Goal: Transaction & Acquisition: Purchase product/service

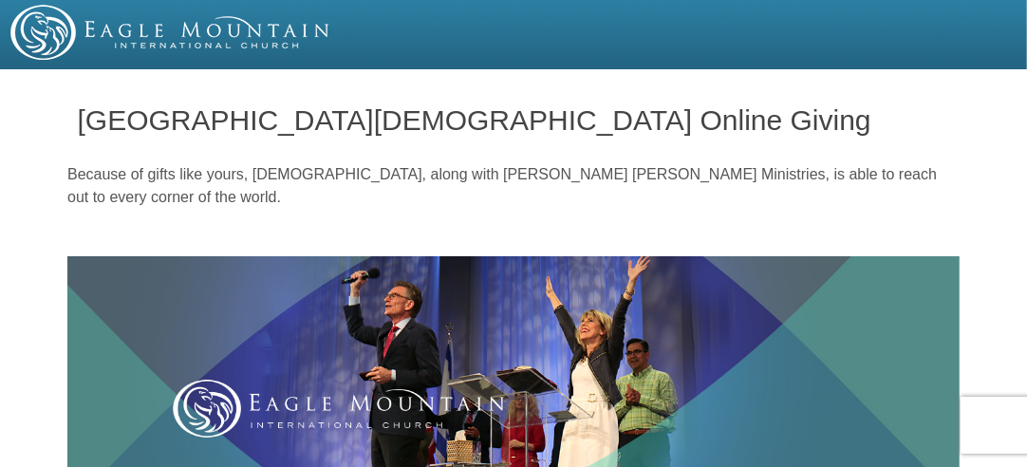
drag, startPoint x: 1019, startPoint y: 333, endPoint x: 1034, endPoint y: 83, distance: 251.1
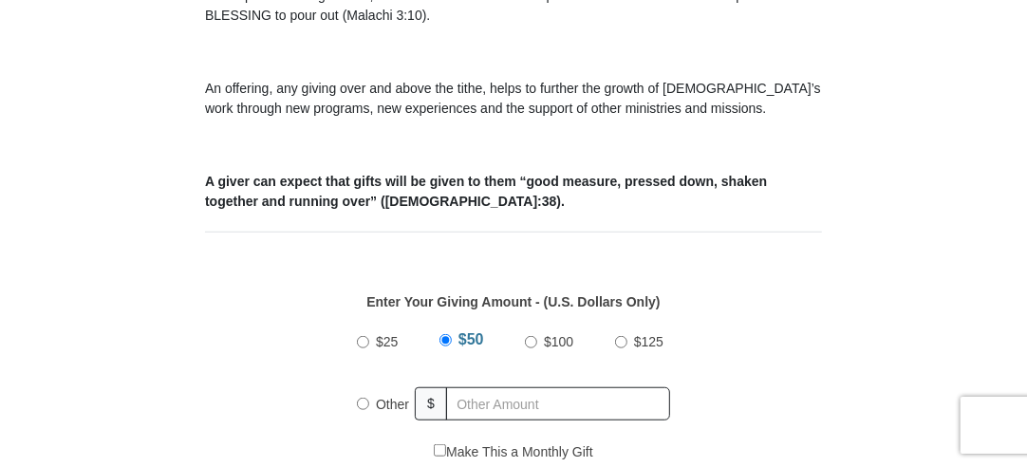
scroll to position [667, 0]
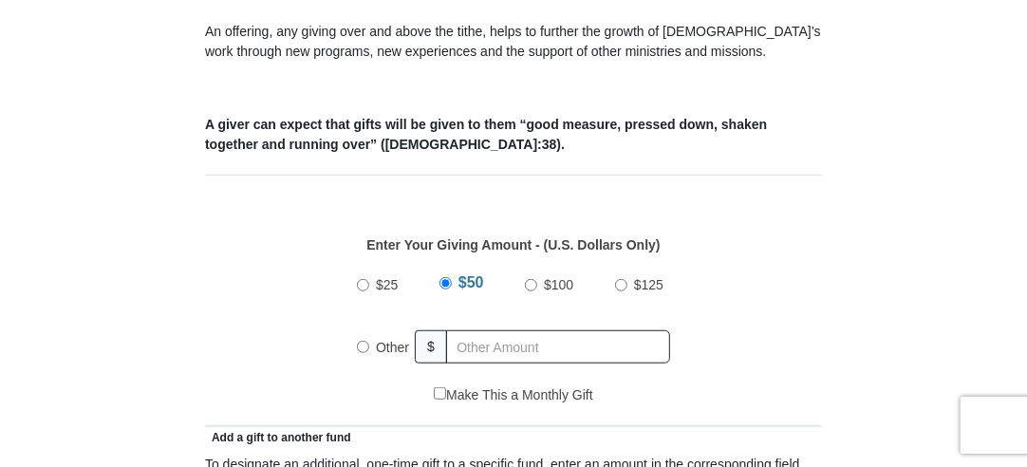
click at [359, 346] on input "Other" at bounding box center [363, 347] width 12 height 12
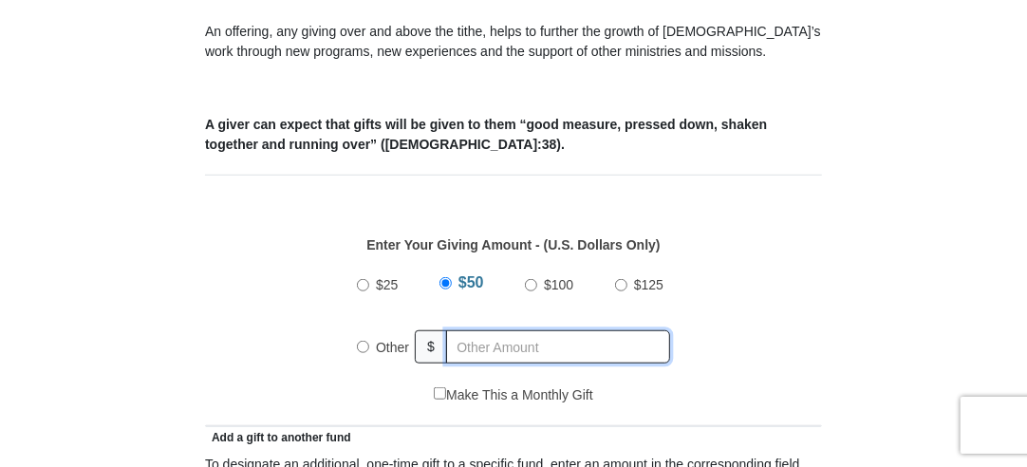
radio input "true"
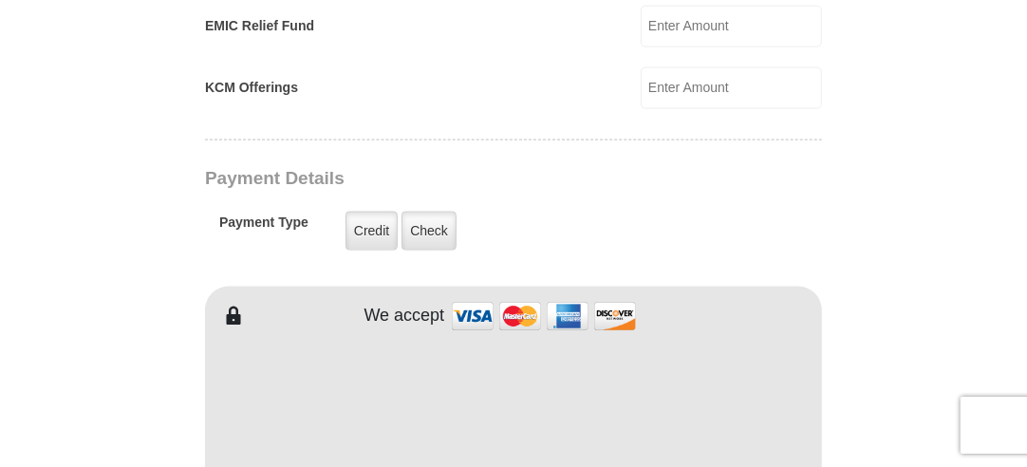
scroll to position [1437, 0]
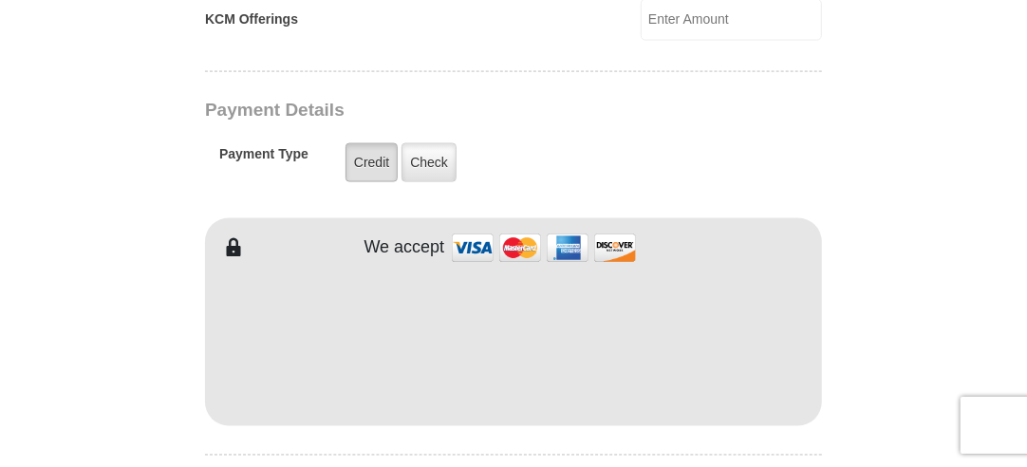
type input "40.00"
click at [377, 160] on label "Credit" at bounding box center [372, 162] width 52 height 39
click at [0, 0] on input "Credit" at bounding box center [0, 0] width 0 height 0
click at [300, 197] on div "EMIC Tithes and Offerings The [DEMOGRAPHIC_DATA] teaches us the foundation for …" at bounding box center [513, 208] width 617 height 2319
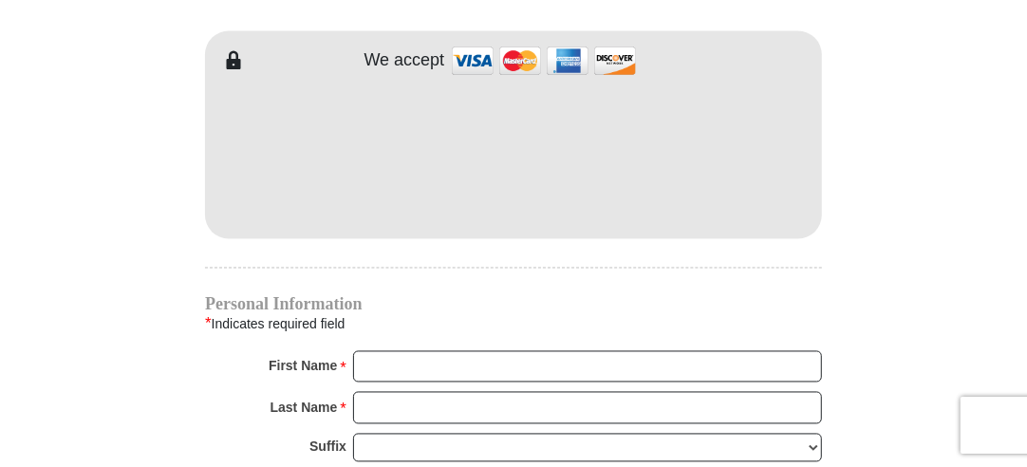
scroll to position [1619, 0]
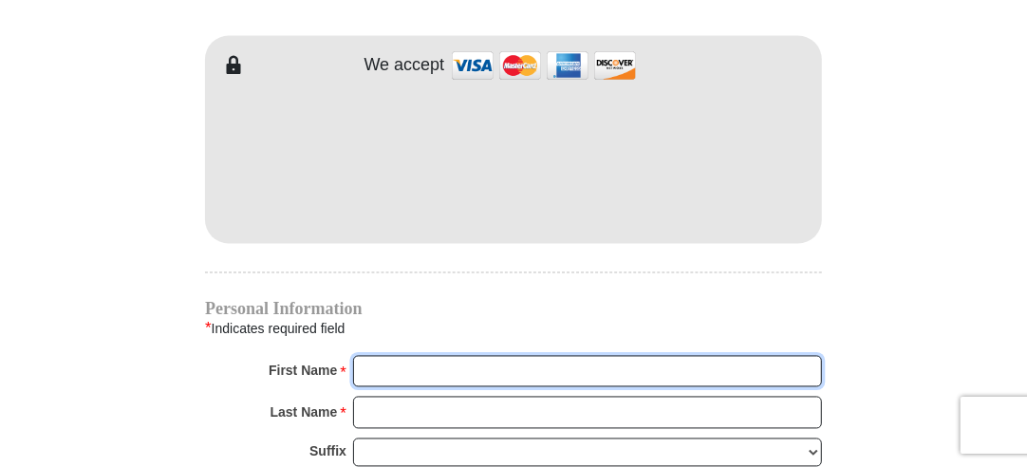
click at [377, 359] on input "First Name *" at bounding box center [587, 372] width 469 height 32
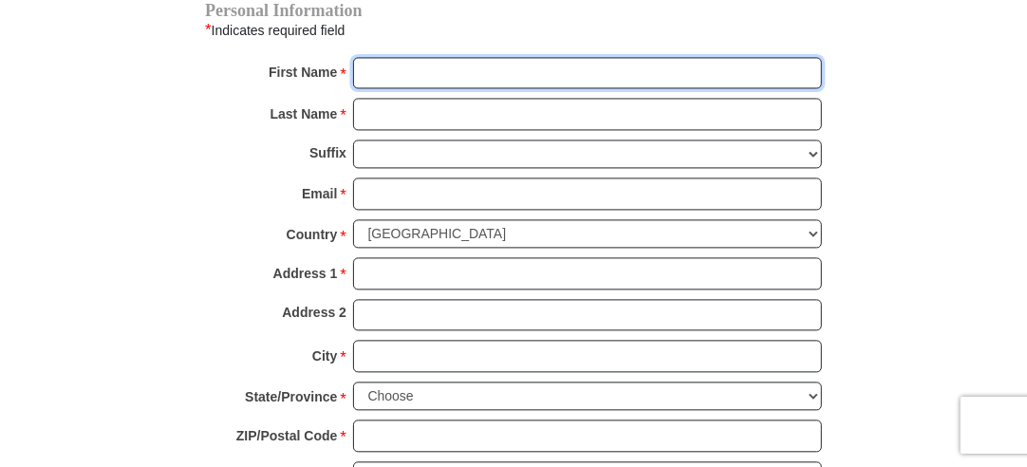
scroll to position [1891, 0]
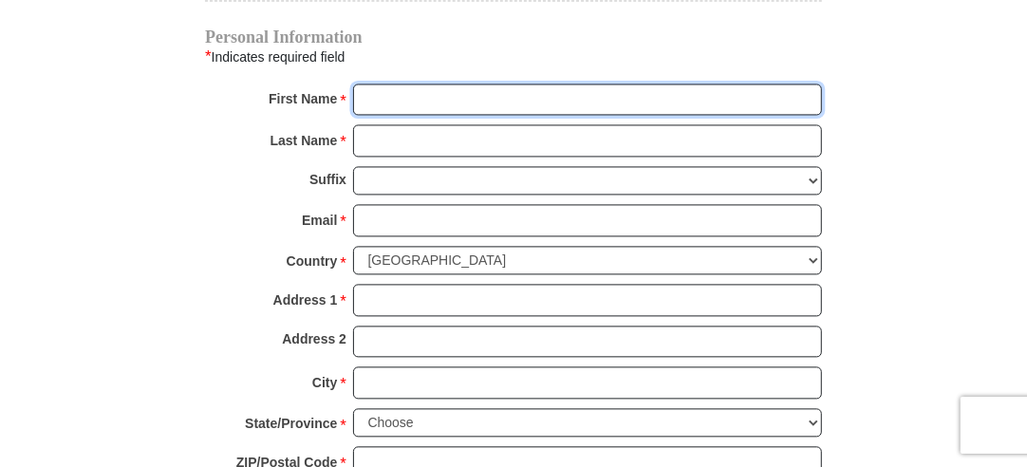
click at [373, 86] on input "First Name *" at bounding box center [587, 100] width 469 height 32
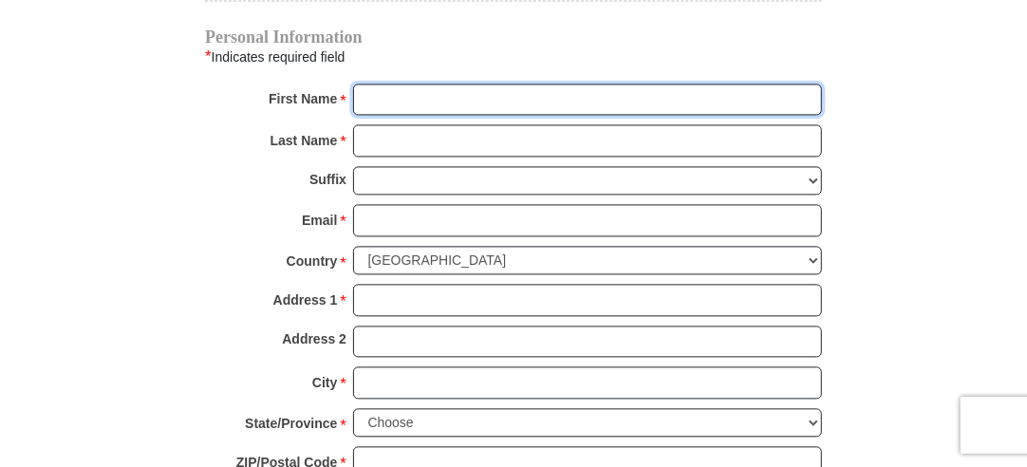
click at [377, 85] on input "First Name *" at bounding box center [587, 100] width 469 height 32
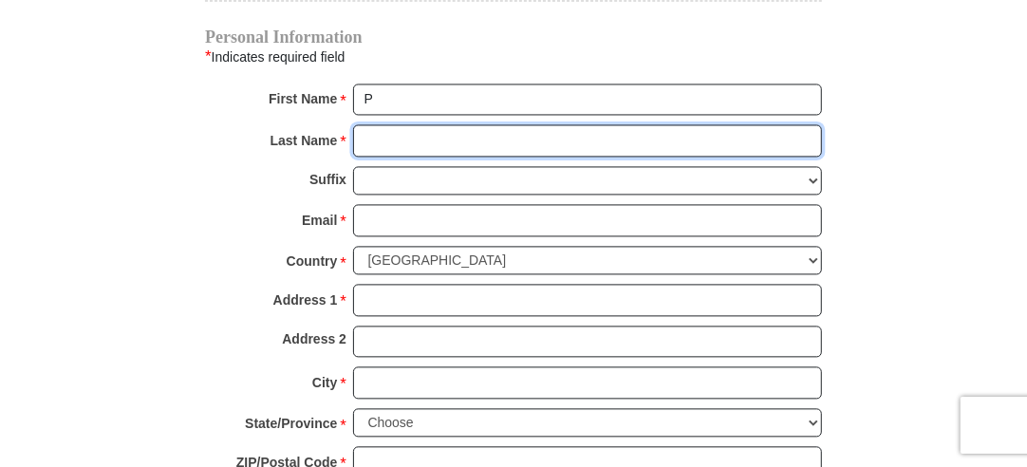
click at [378, 132] on input "Last Name *" at bounding box center [587, 140] width 469 height 32
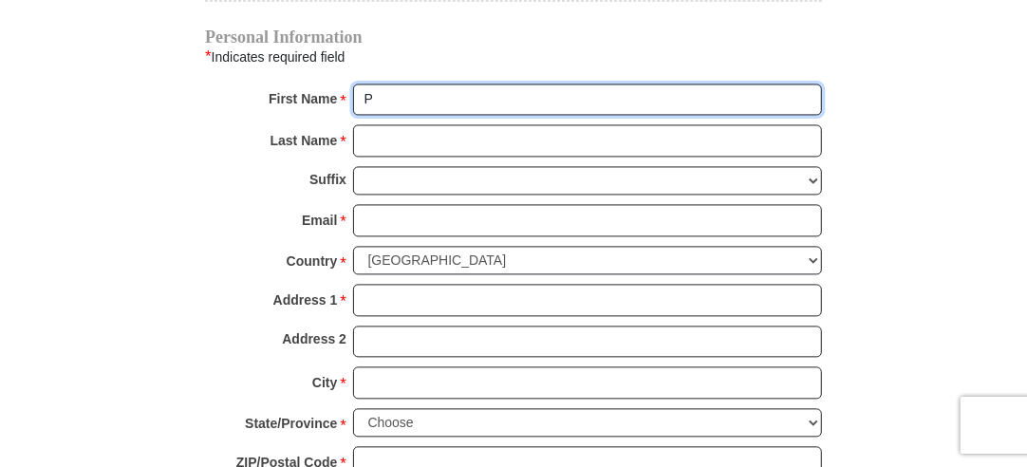
click at [373, 87] on input "P" at bounding box center [587, 100] width 469 height 32
type input "[PERSON_NAME]"
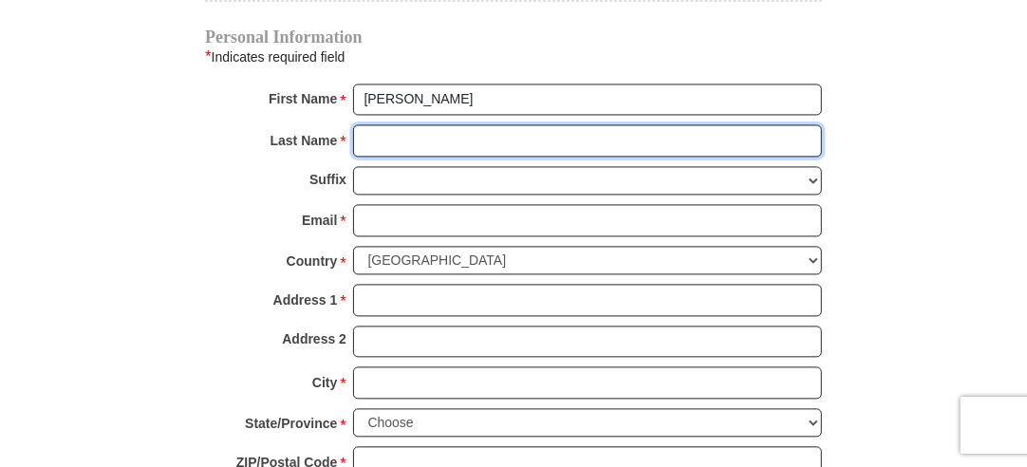
click at [370, 132] on input "Last Name *" at bounding box center [587, 140] width 469 height 32
type input "[PERSON_NAME]"
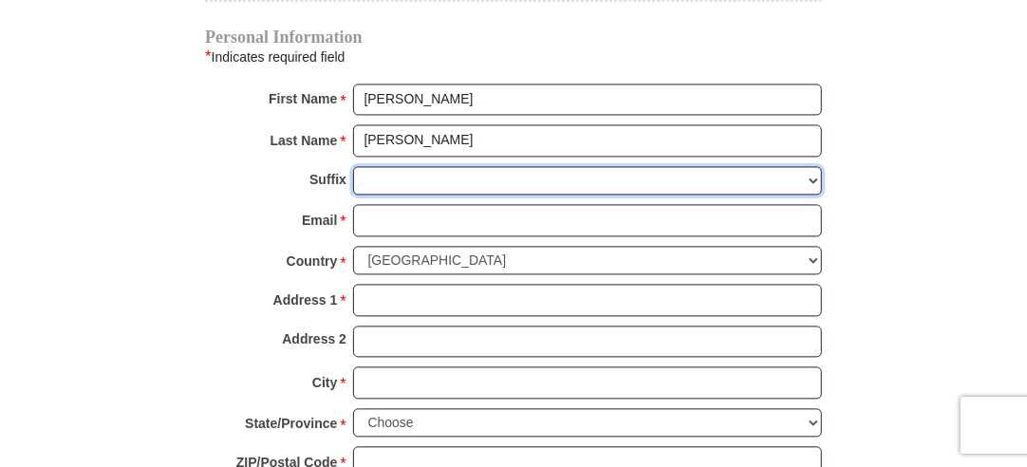
click at [366, 166] on select "[PERSON_NAME] I II III IV V VI" at bounding box center [587, 180] width 469 height 29
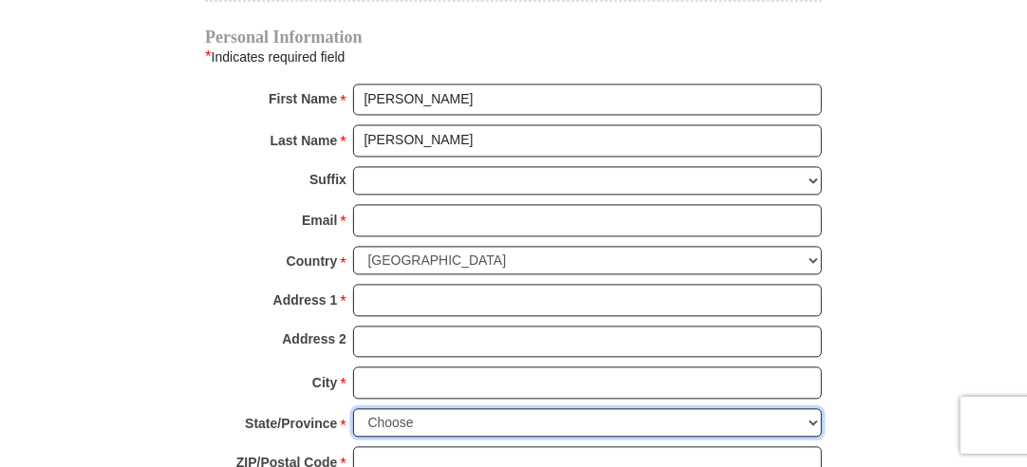
click at [813, 408] on select "Choose [US_STATE] [US_STATE] [US_STATE] [US_STATE] [US_STATE] Armed Forces Amer…" at bounding box center [587, 422] width 469 height 29
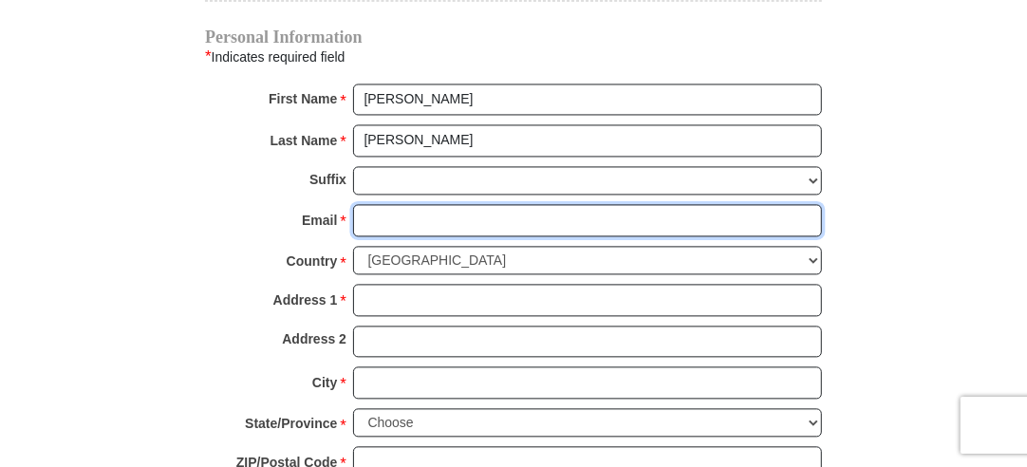
click at [372, 208] on input "Email *" at bounding box center [587, 220] width 469 height 32
type input "[EMAIL_ADDRESS][DOMAIN_NAME]"
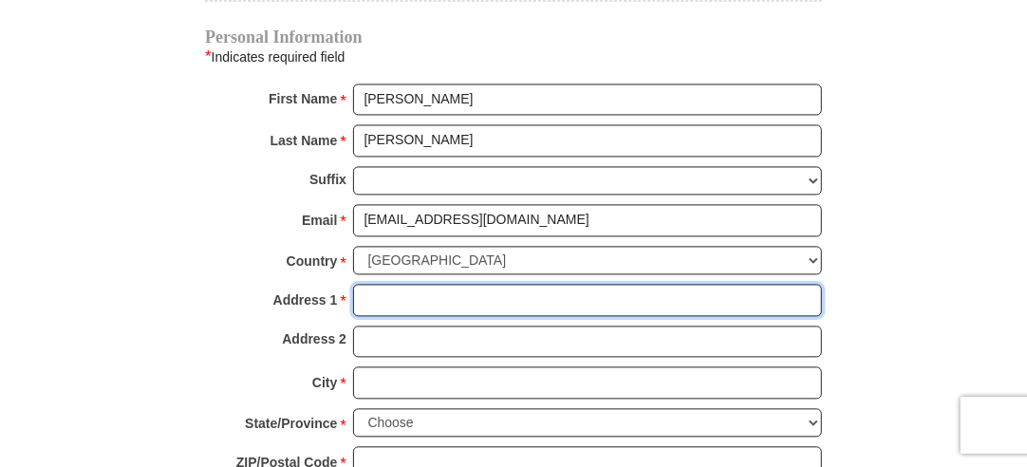
click at [368, 284] on input "Address 1 *" at bounding box center [587, 300] width 469 height 32
type input "[STREET_ADDRESS]"
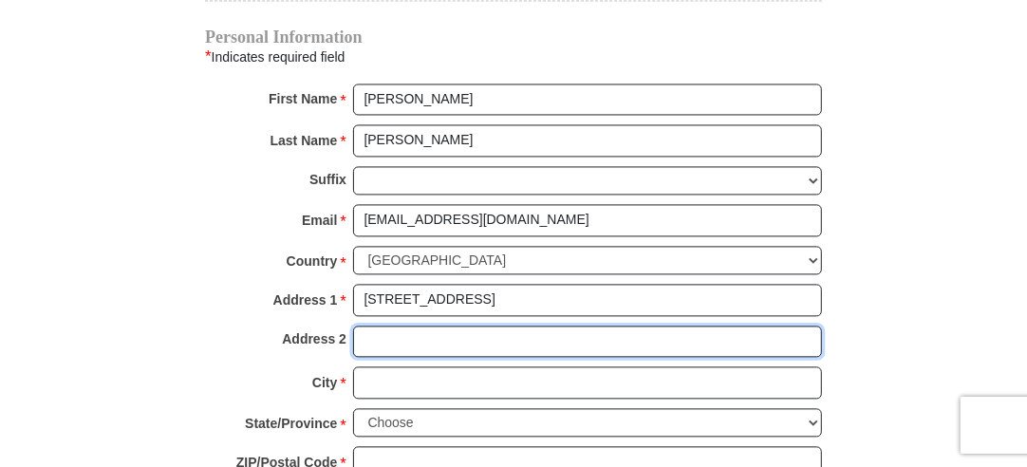
type input "[GEOGRAPHIC_DATA], Tn"
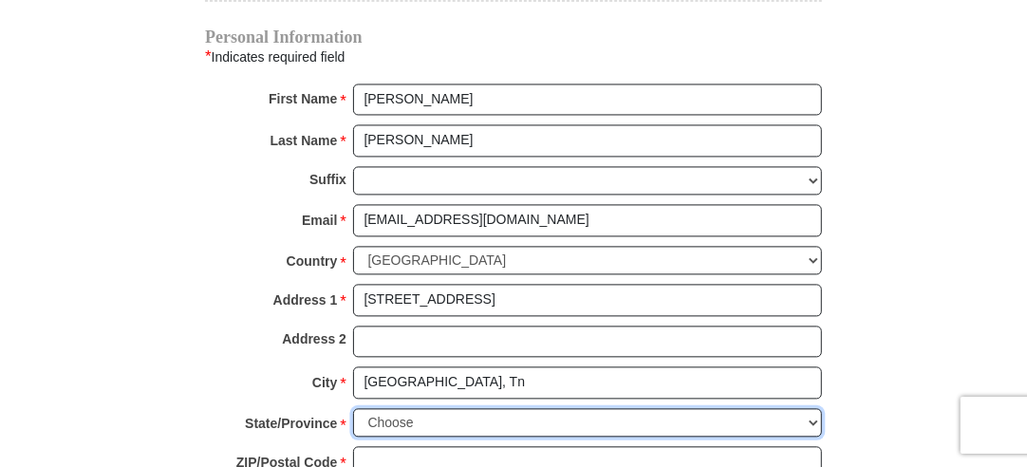
select select "TN"
type input "37620"
type input "4238954824"
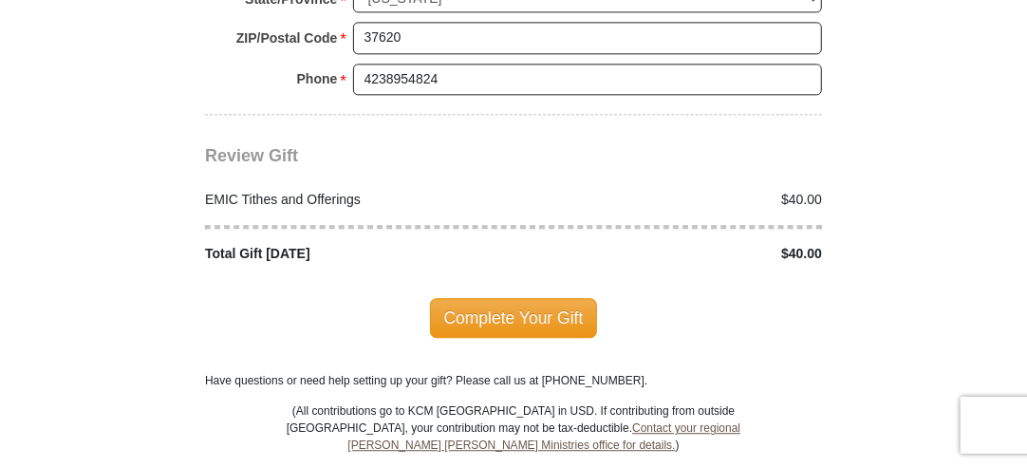
scroll to position [2321, 0]
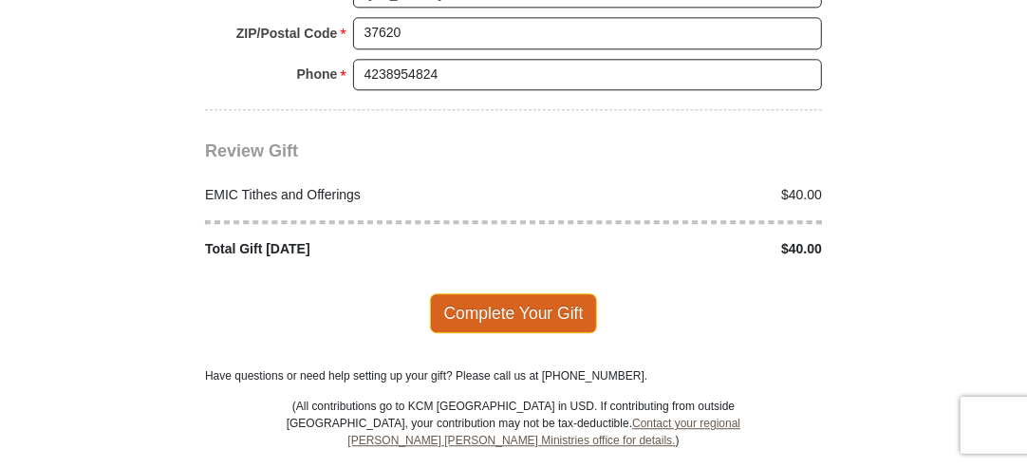
click at [497, 293] on span "Complete Your Gift" at bounding box center [514, 313] width 168 height 40
